Goal: Task Accomplishment & Management: Manage account settings

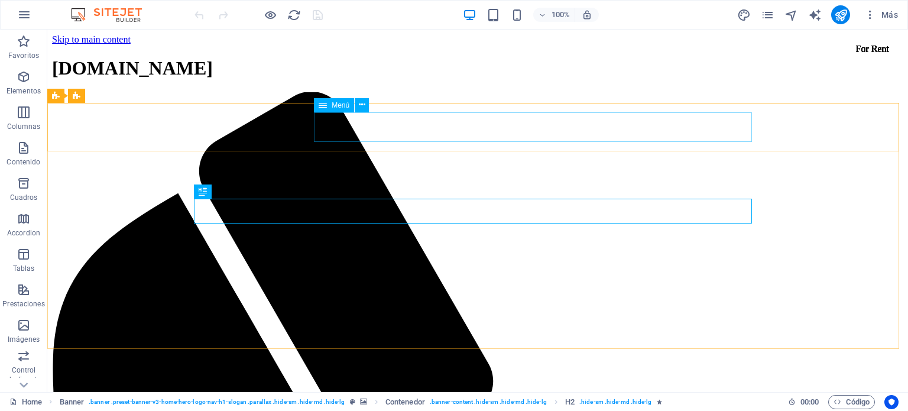
scroll to position [499, 0]
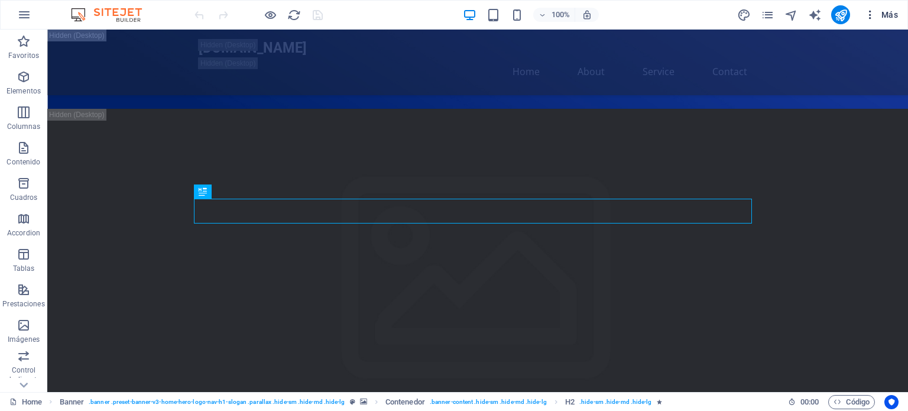
click at [872, 18] on icon "button" at bounding box center [871, 15] width 12 height 12
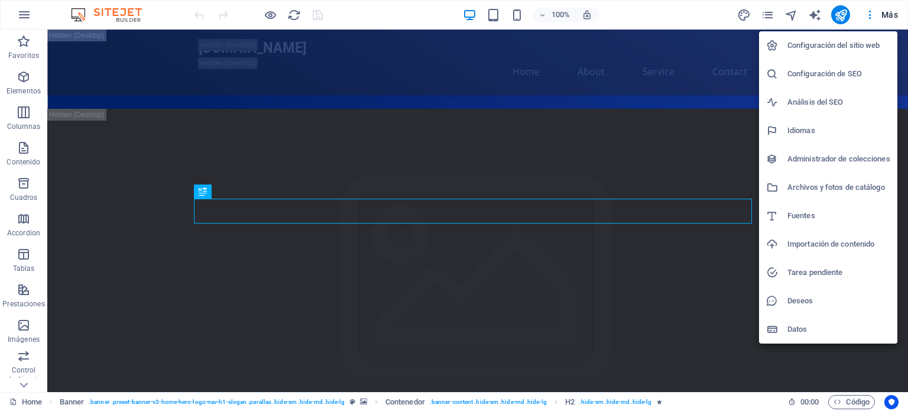
click at [18, 20] on div at bounding box center [454, 205] width 908 height 411
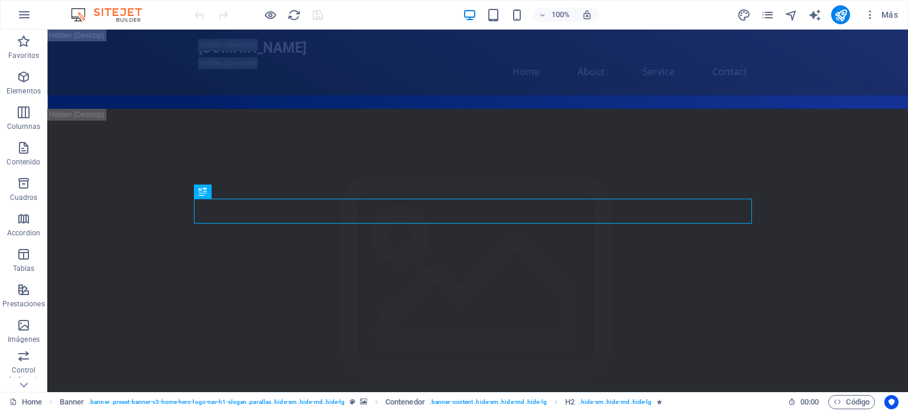
click at [22, 19] on icon "button" at bounding box center [24, 15] width 14 height 14
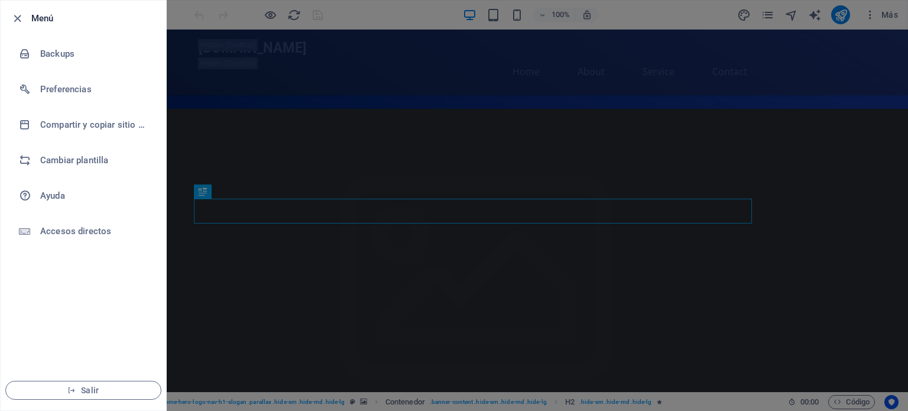
click at [872, 27] on div at bounding box center [454, 205] width 908 height 411
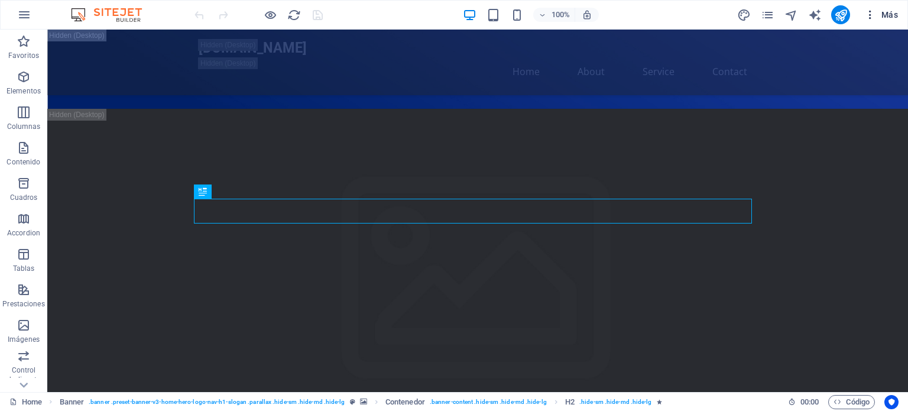
click at [873, 21] on button "Más" at bounding box center [881, 14] width 43 height 19
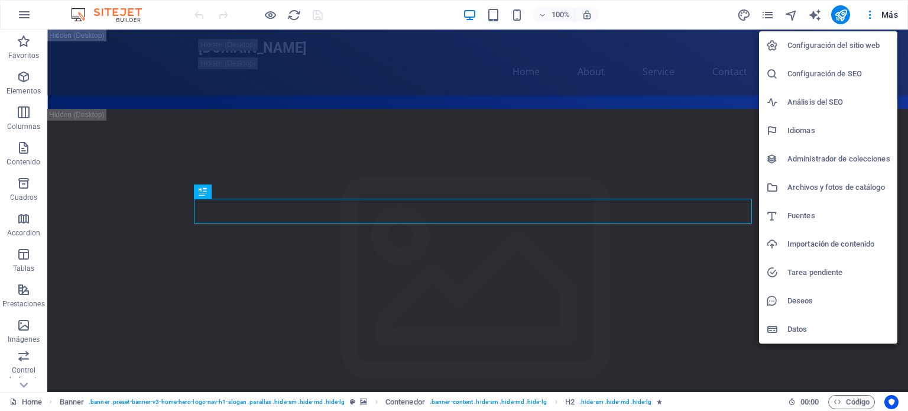
click at [856, 43] on h6 "Configuración del sitio web" at bounding box center [839, 45] width 103 height 14
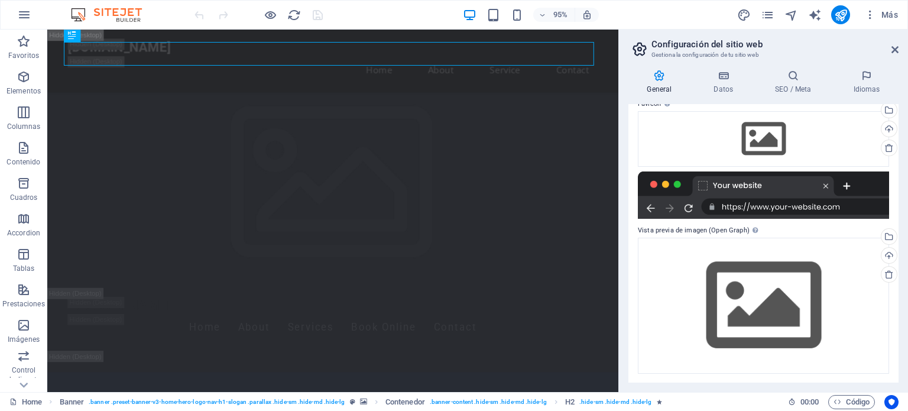
scroll to position [0, 0]
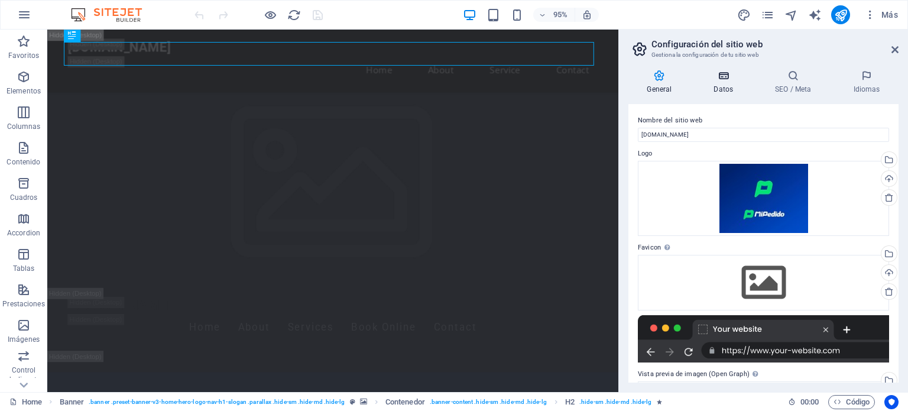
click at [717, 85] on h4 "Datos" at bounding box center [726, 82] width 62 height 25
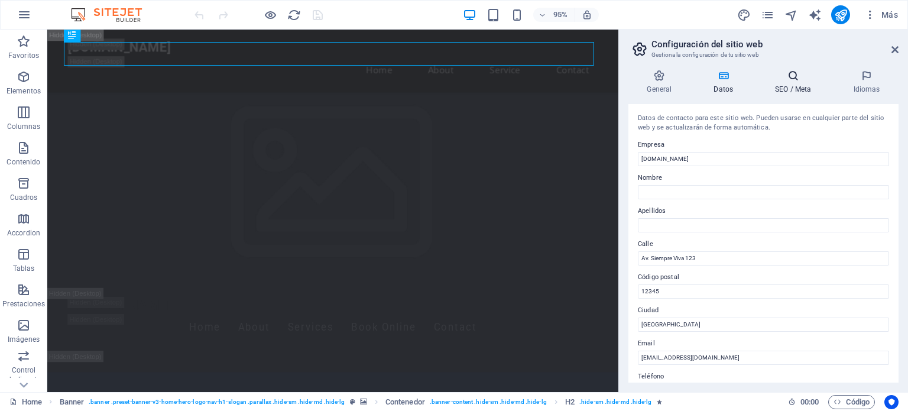
click at [795, 87] on h4 "SEO / Meta" at bounding box center [796, 82] width 78 height 25
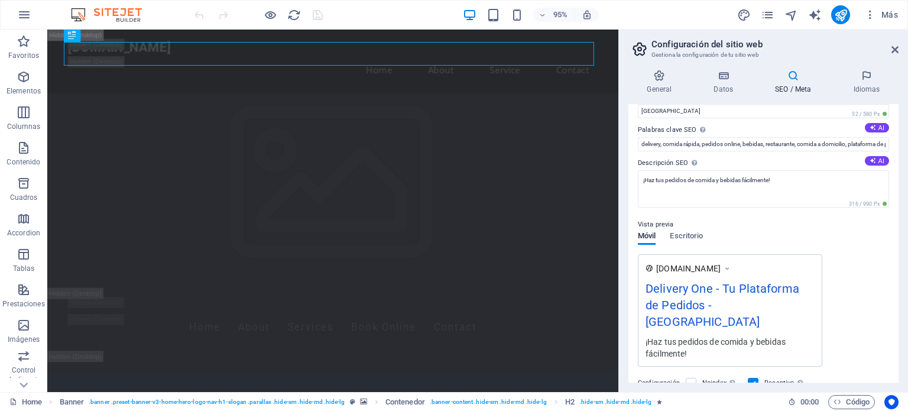
scroll to position [118, 0]
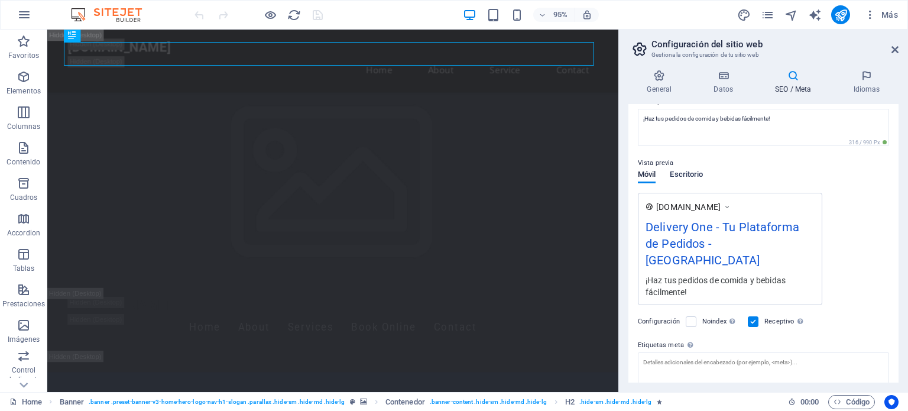
click at [699, 176] on span "Escritorio" at bounding box center [686, 175] width 33 height 17
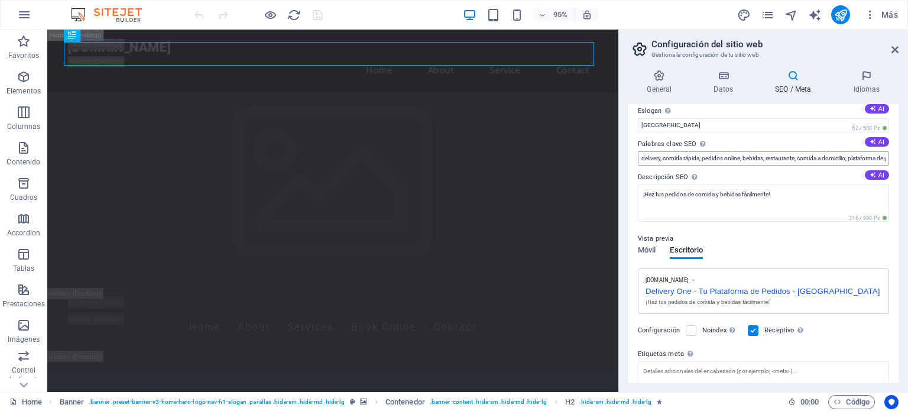
scroll to position [0, 0]
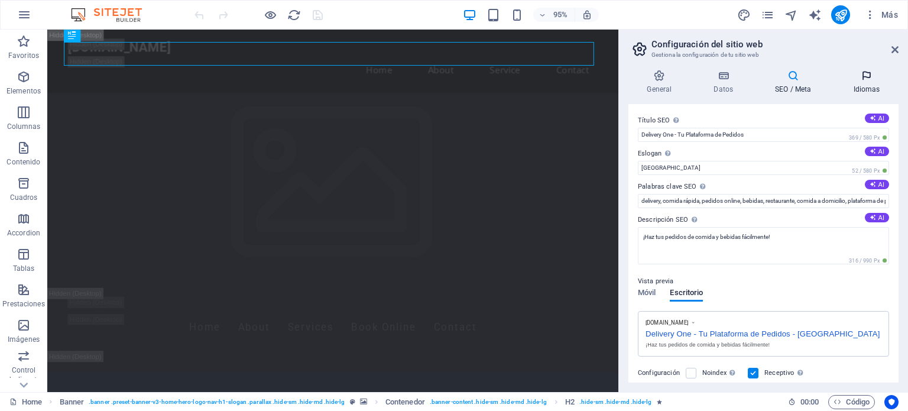
click at [873, 80] on icon at bounding box center [867, 76] width 64 height 12
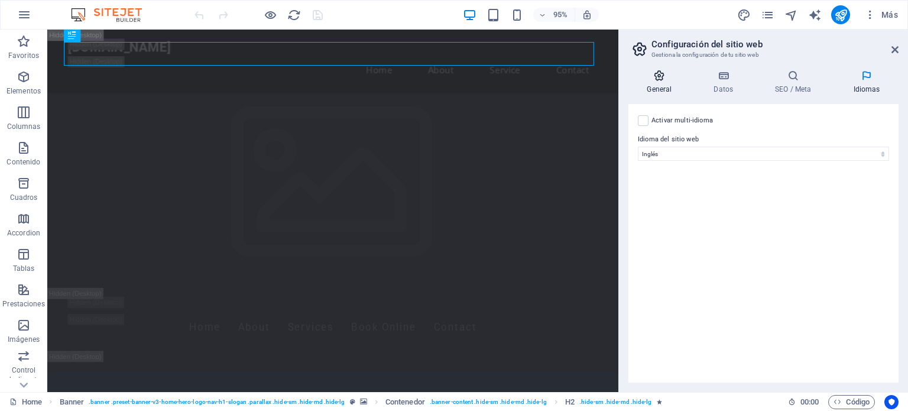
click at [661, 92] on h4 "General" at bounding box center [662, 82] width 67 height 25
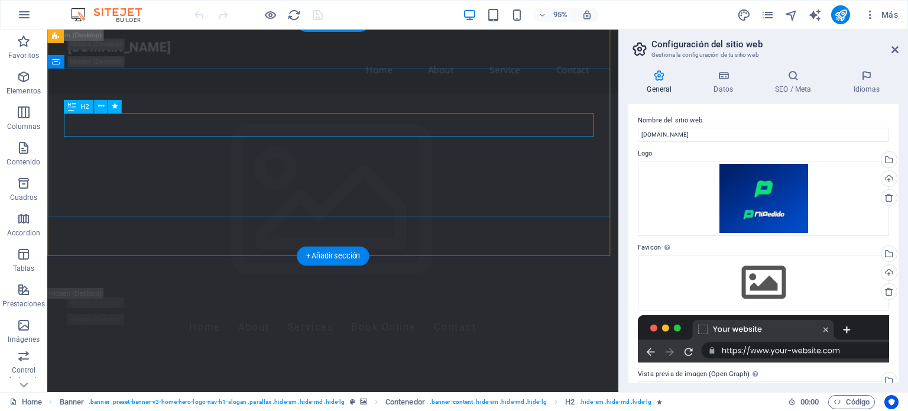
scroll to position [425, 0]
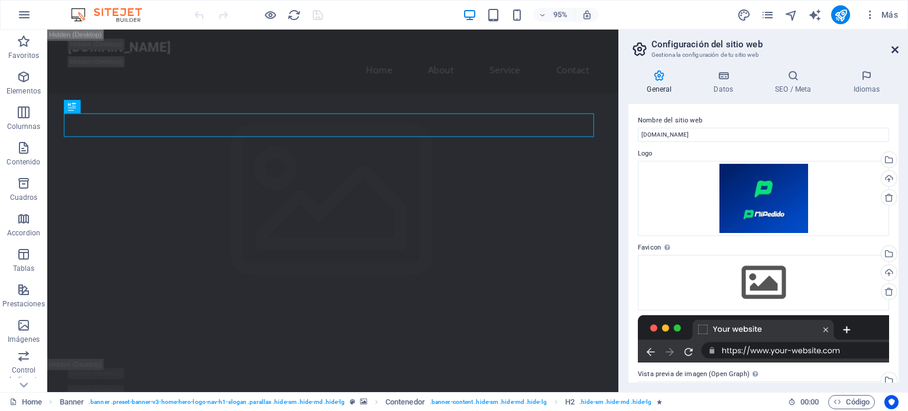
drag, startPoint x: 896, startPoint y: 49, endPoint x: 570, endPoint y: 59, distance: 326.0
click at [896, 49] on icon at bounding box center [895, 49] width 7 height 9
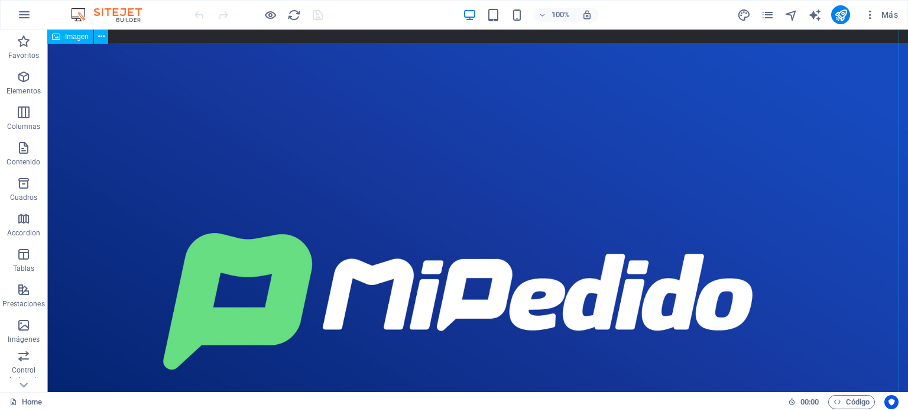
scroll to position [0, 0]
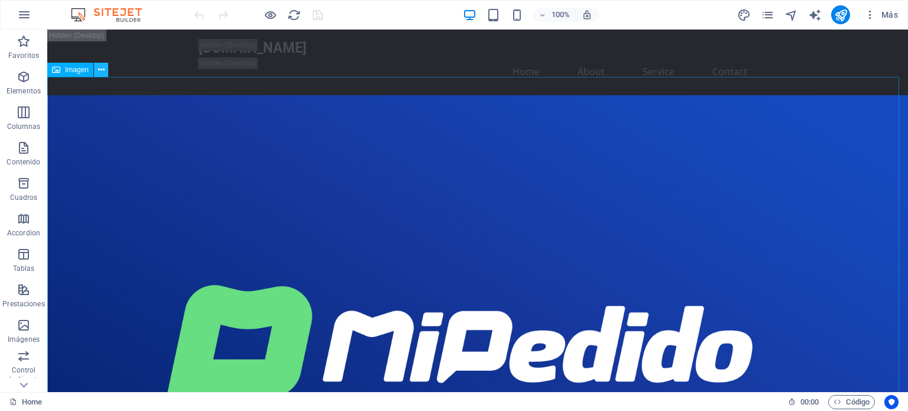
click at [105, 73] on button at bounding box center [101, 70] width 14 height 14
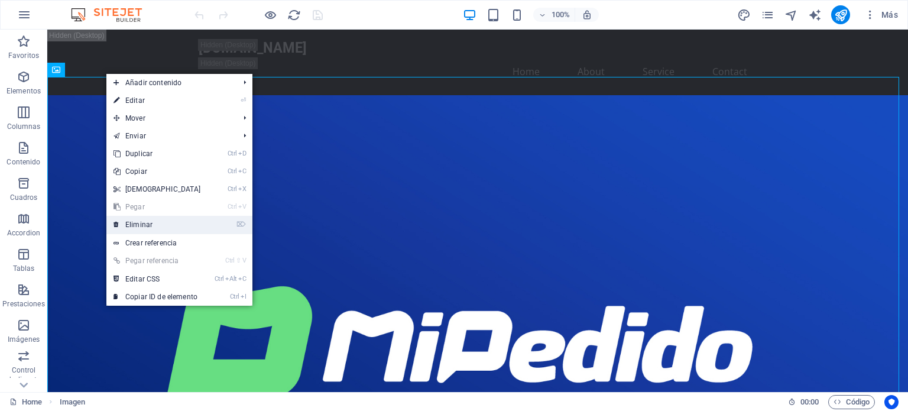
click at [144, 223] on link "⌦ Eliminar" at bounding box center [157, 225] width 102 height 18
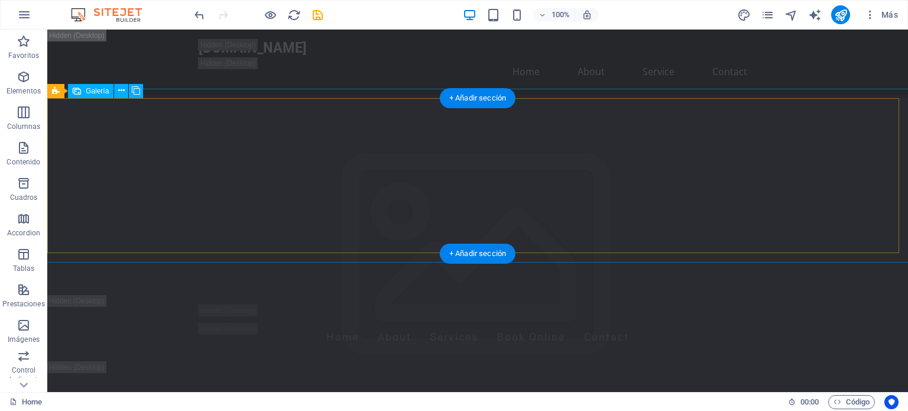
scroll to position [177, 0]
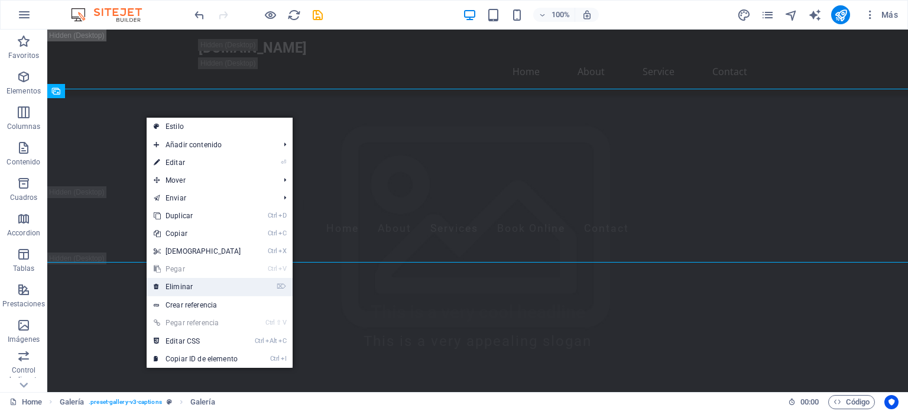
click at [189, 286] on link "⌦ Eliminar" at bounding box center [198, 287] width 102 height 18
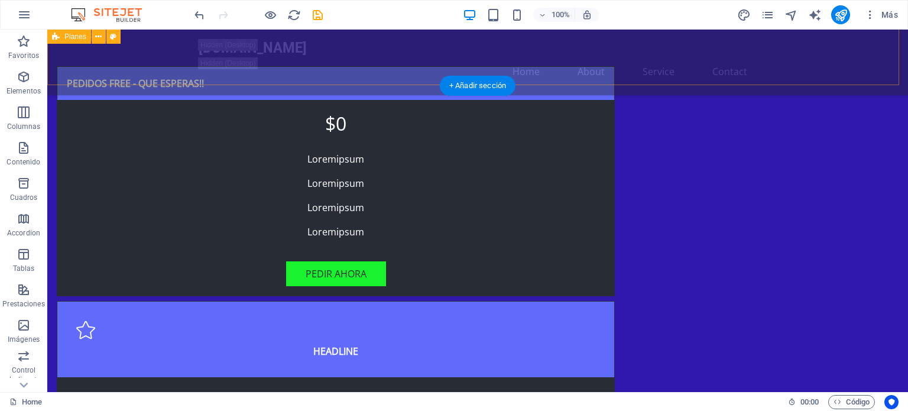
scroll to position [591, 0]
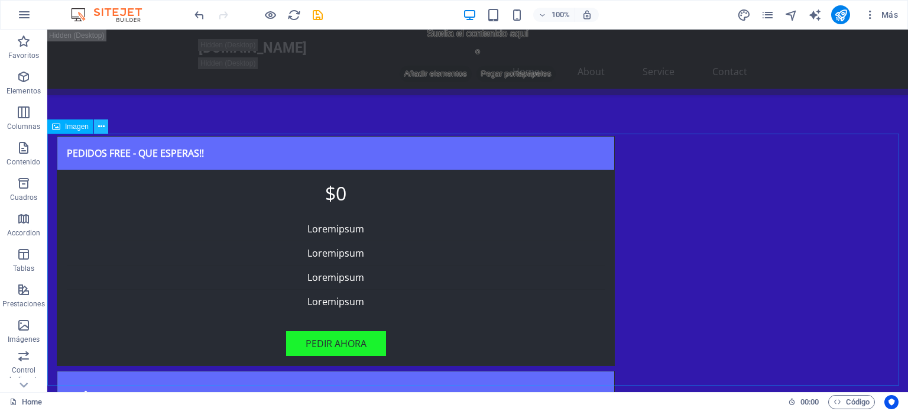
click at [97, 129] on button at bounding box center [101, 126] width 14 height 14
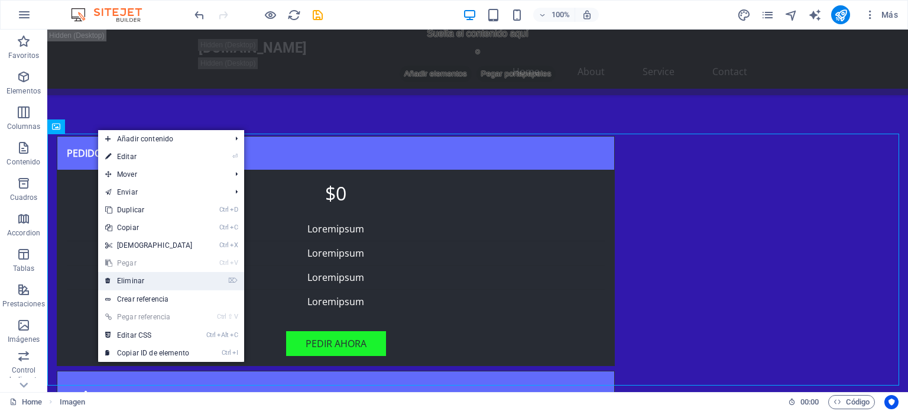
click at [131, 280] on link "⌦ Eliminar" at bounding box center [149, 281] width 102 height 18
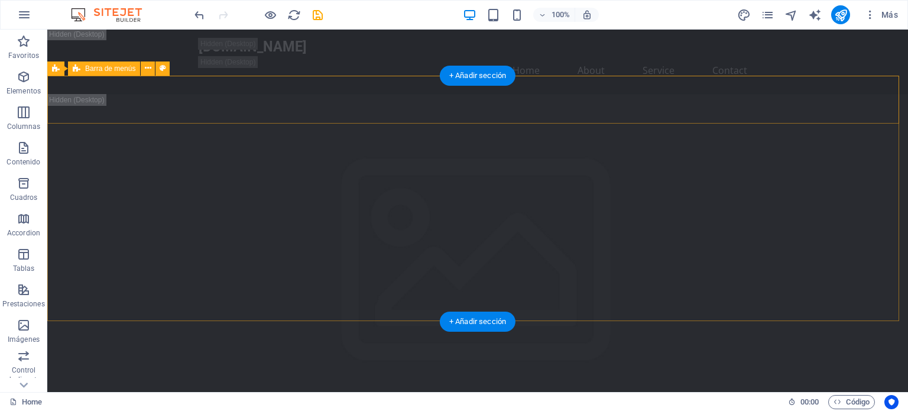
scroll to position [0, 0]
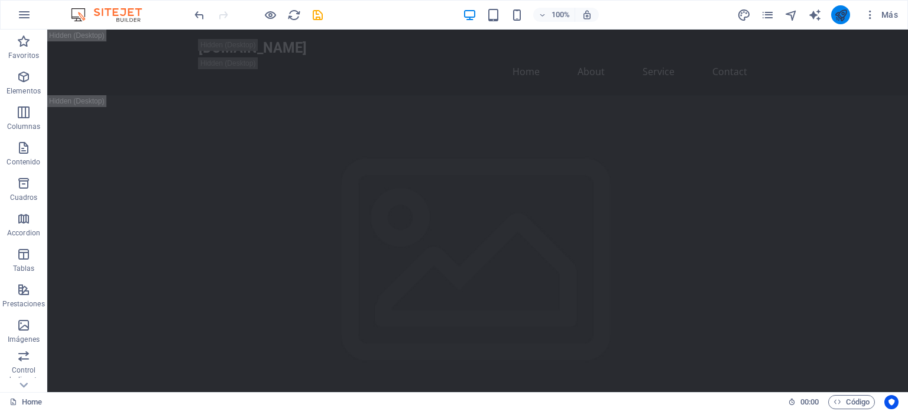
click at [844, 18] on icon "publish" at bounding box center [841, 15] width 14 height 14
checkbox input "false"
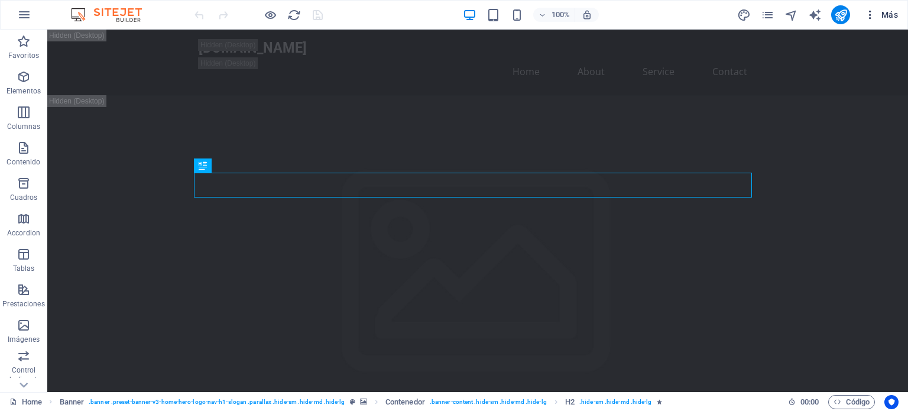
click at [871, 19] on icon "button" at bounding box center [871, 15] width 12 height 12
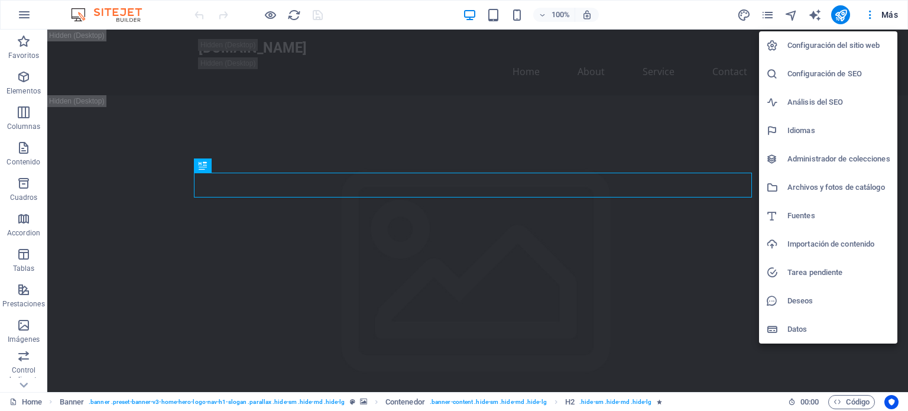
click at [840, 49] on h6 "Configuración del sitio web" at bounding box center [839, 45] width 103 height 14
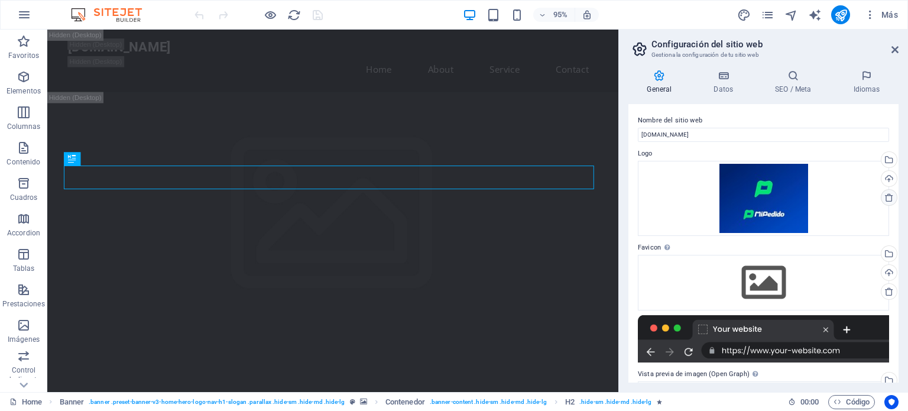
click at [885, 196] on icon at bounding box center [889, 197] width 9 height 9
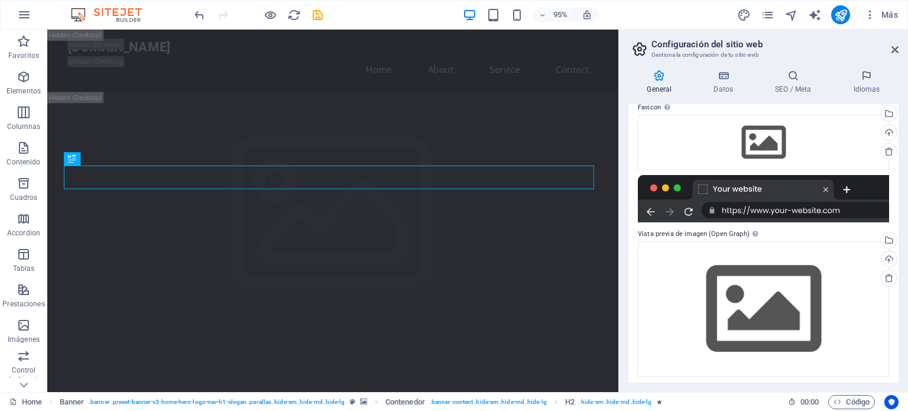
scroll to position [124, 0]
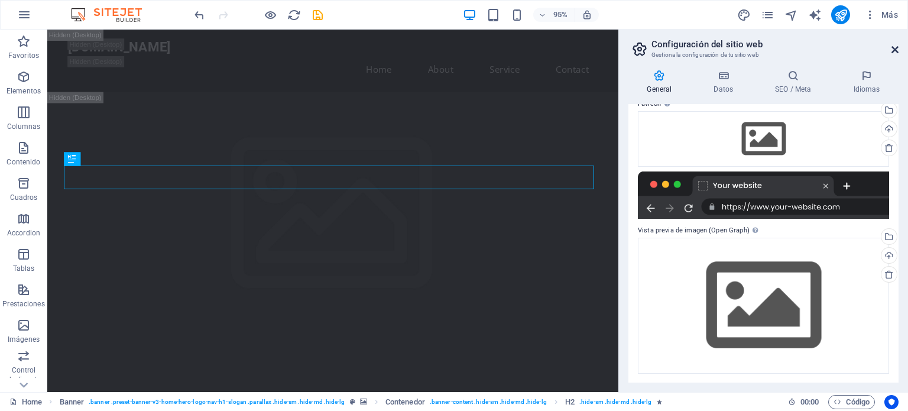
click at [897, 49] on icon at bounding box center [895, 49] width 7 height 9
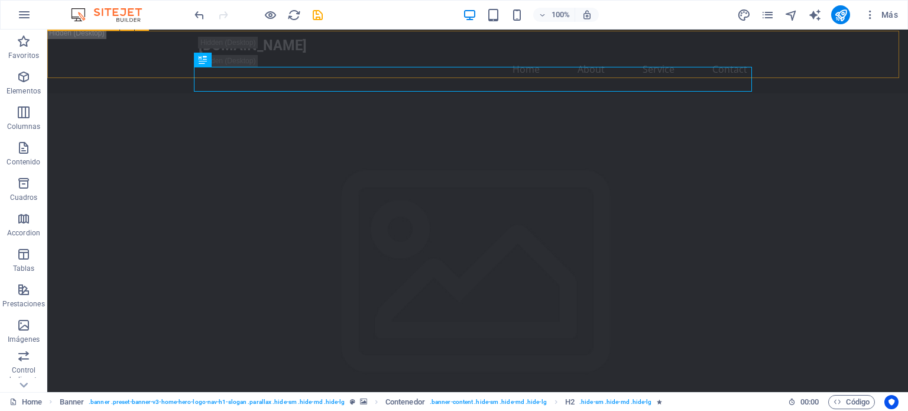
scroll to position [0, 0]
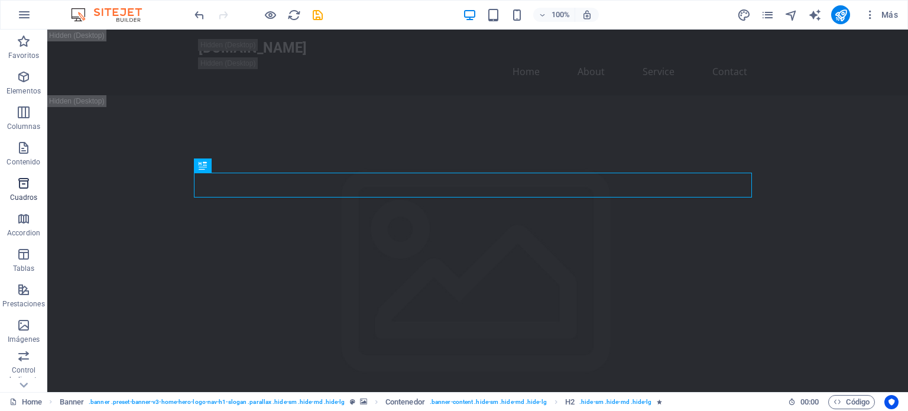
click at [25, 189] on icon "button" at bounding box center [24, 183] width 14 height 14
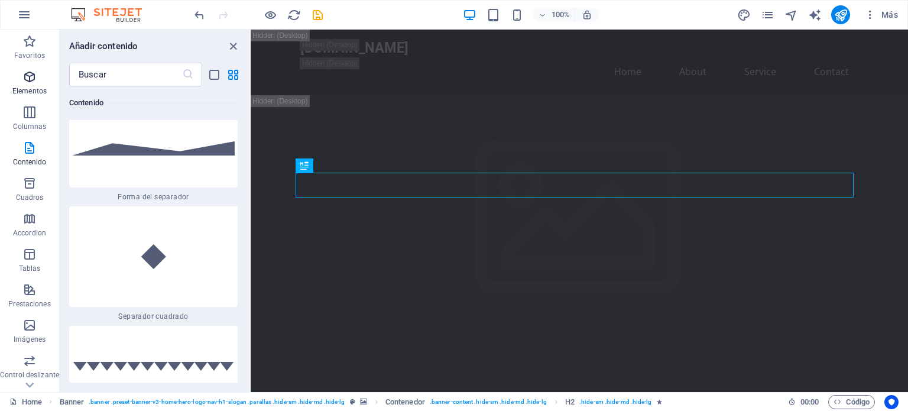
click at [33, 80] on icon "button" at bounding box center [29, 77] width 14 height 14
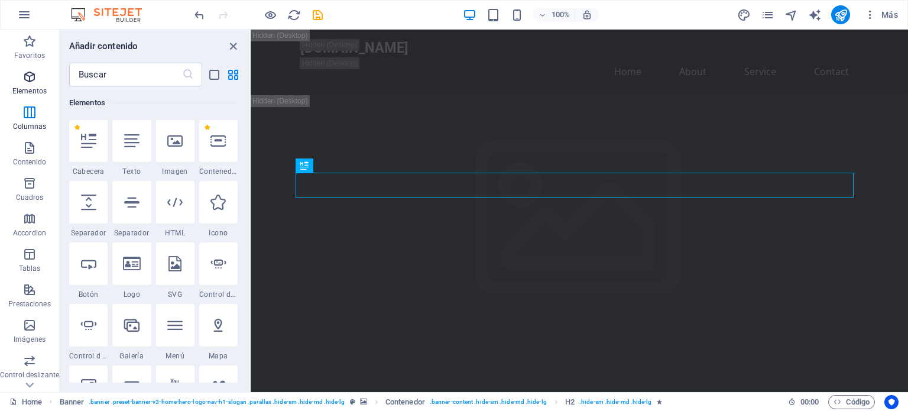
scroll to position [223, 0]
click at [176, 146] on icon at bounding box center [174, 141] width 15 height 15
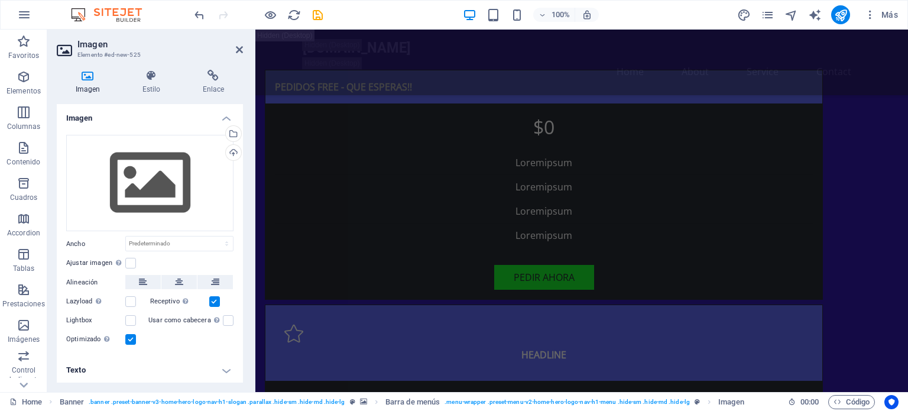
scroll to position [473, 0]
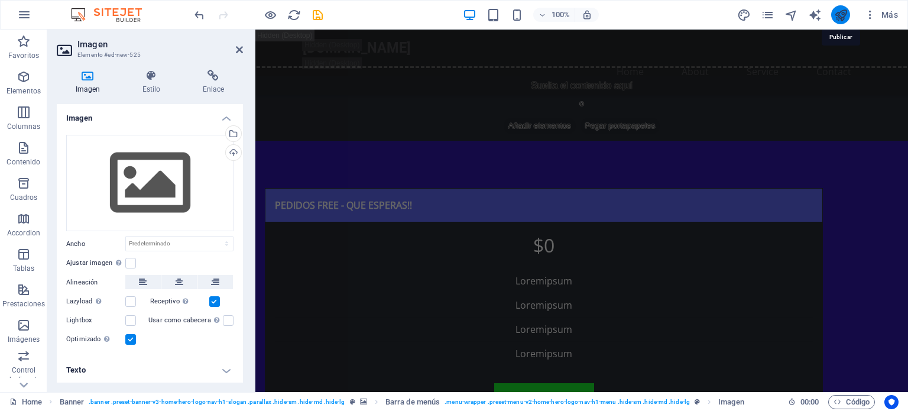
click at [836, 15] on icon "publish" at bounding box center [841, 15] width 14 height 14
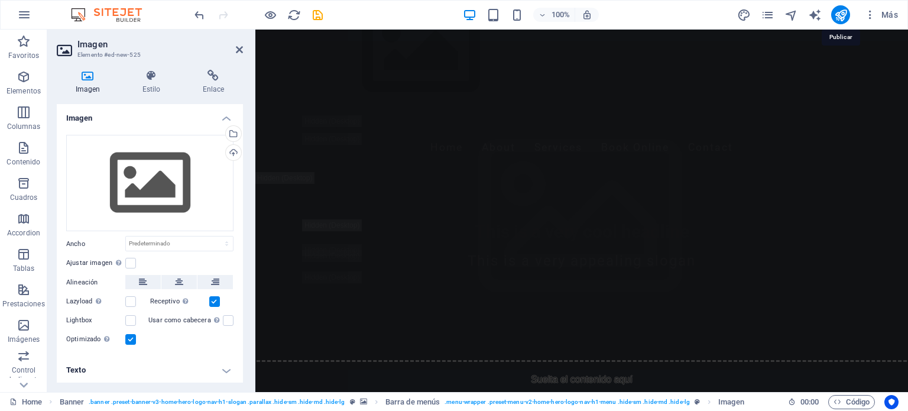
checkbox input "false"
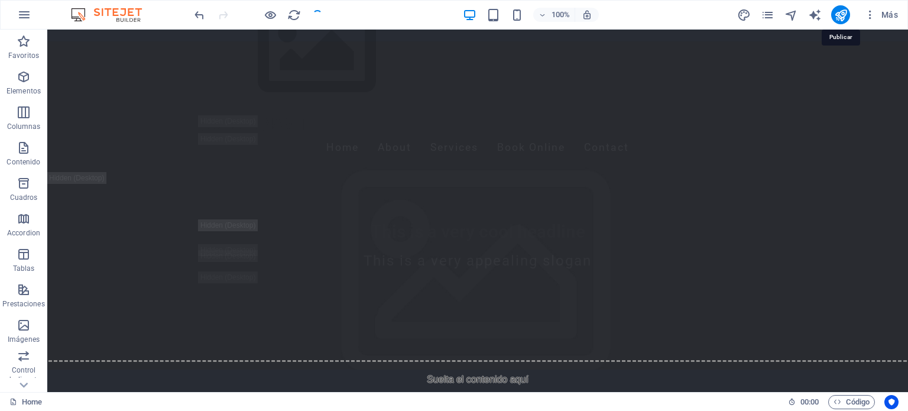
scroll to position [0, 0]
